Goal: Information Seeking & Learning: Learn about a topic

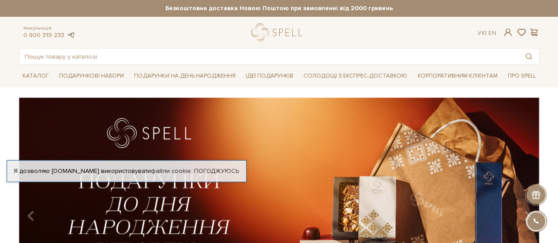
click at [70, 33] on link at bounding box center [71, 35] width 9 height 8
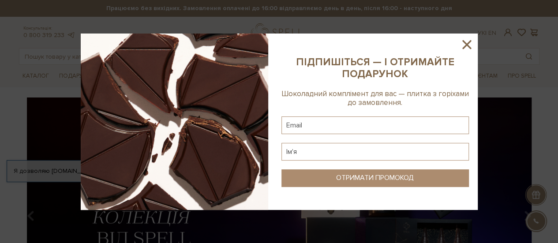
click at [468, 45] on icon at bounding box center [467, 44] width 9 height 9
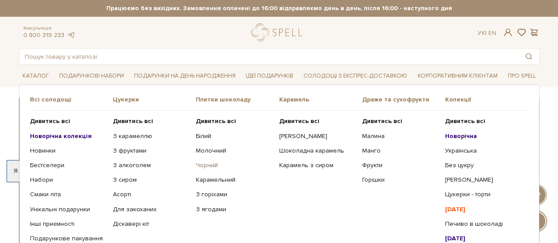
click at [202, 165] on link "Чорний" at bounding box center [234, 166] width 76 height 8
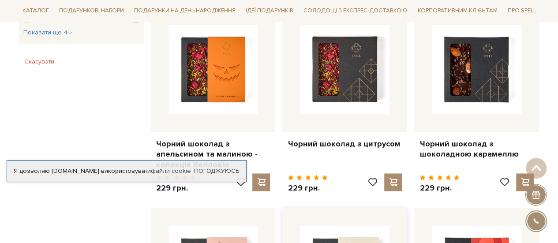
scroll to position [530, 0]
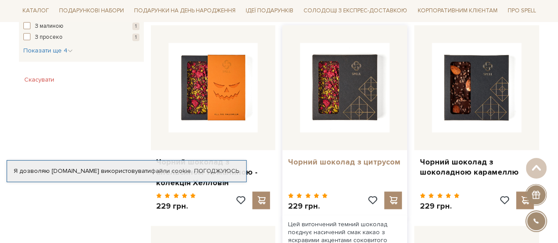
click at [335, 165] on link "Чорний шоколад з цитрусом" at bounding box center [345, 162] width 114 height 10
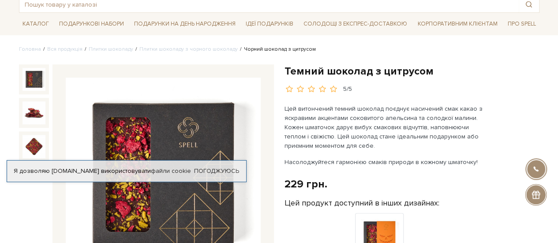
scroll to position [88, 0]
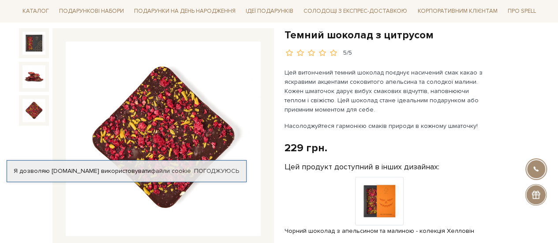
click at [31, 107] on img at bounding box center [34, 110] width 23 height 23
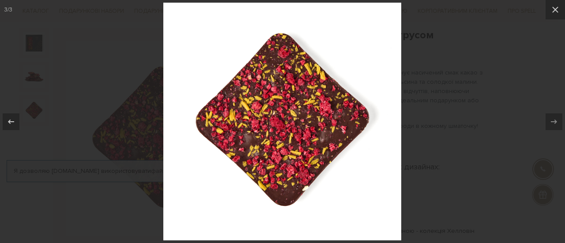
click at [32, 107] on div at bounding box center [282, 121] width 565 height 243
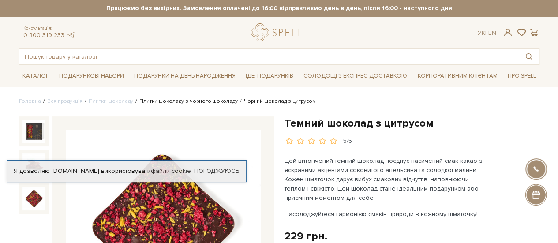
click at [193, 103] on link "Плитки шоколаду з чорного шоколаду" at bounding box center [188, 101] width 98 height 7
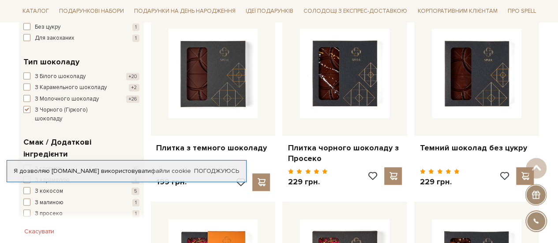
scroll to position [397, 0]
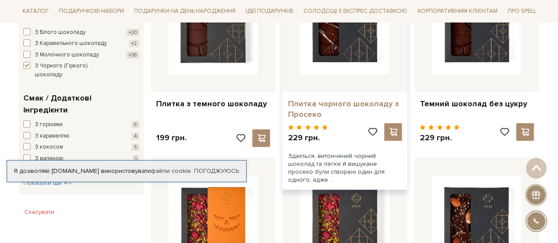
click at [316, 104] on link "Плитка чорного шоколаду з Просеко" at bounding box center [345, 109] width 114 height 21
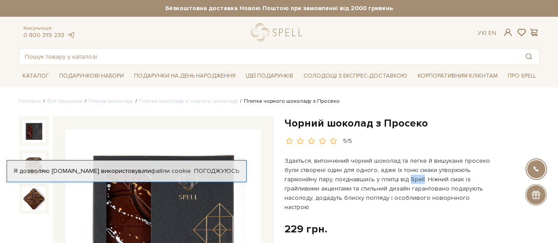
drag, startPoint x: 420, startPoint y: 176, endPoint x: 407, endPoint y: 177, distance: 12.8
click at [407, 177] on p "Здається, витончений чорний шоколад та легке й вишукане просеко були створені о…" at bounding box center [388, 184] width 207 height 56
copy p "Spell"
